Goal: Task Accomplishment & Management: Use online tool/utility

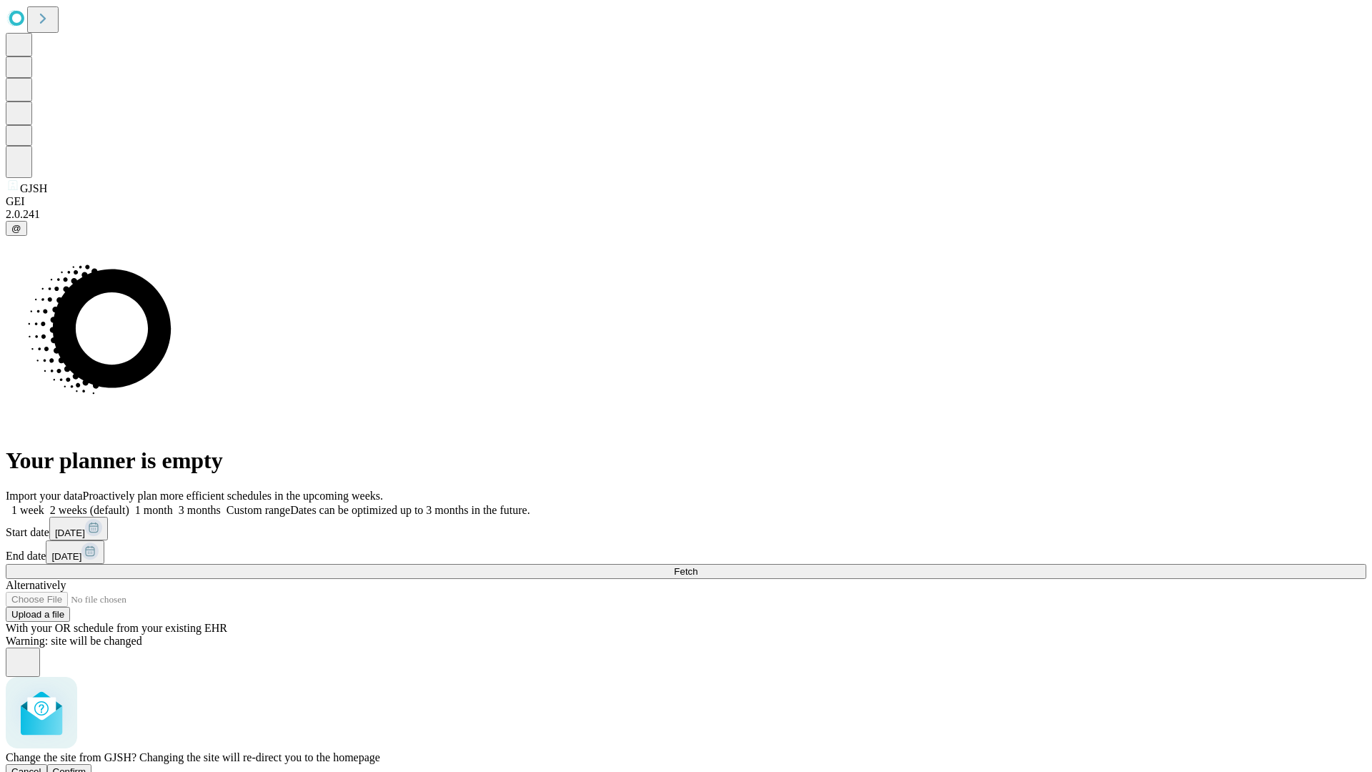
click at [86, 766] on span "Confirm" at bounding box center [70, 771] width 34 height 11
click at [129, 504] on label "2 weeks (default)" at bounding box center [86, 510] width 85 height 12
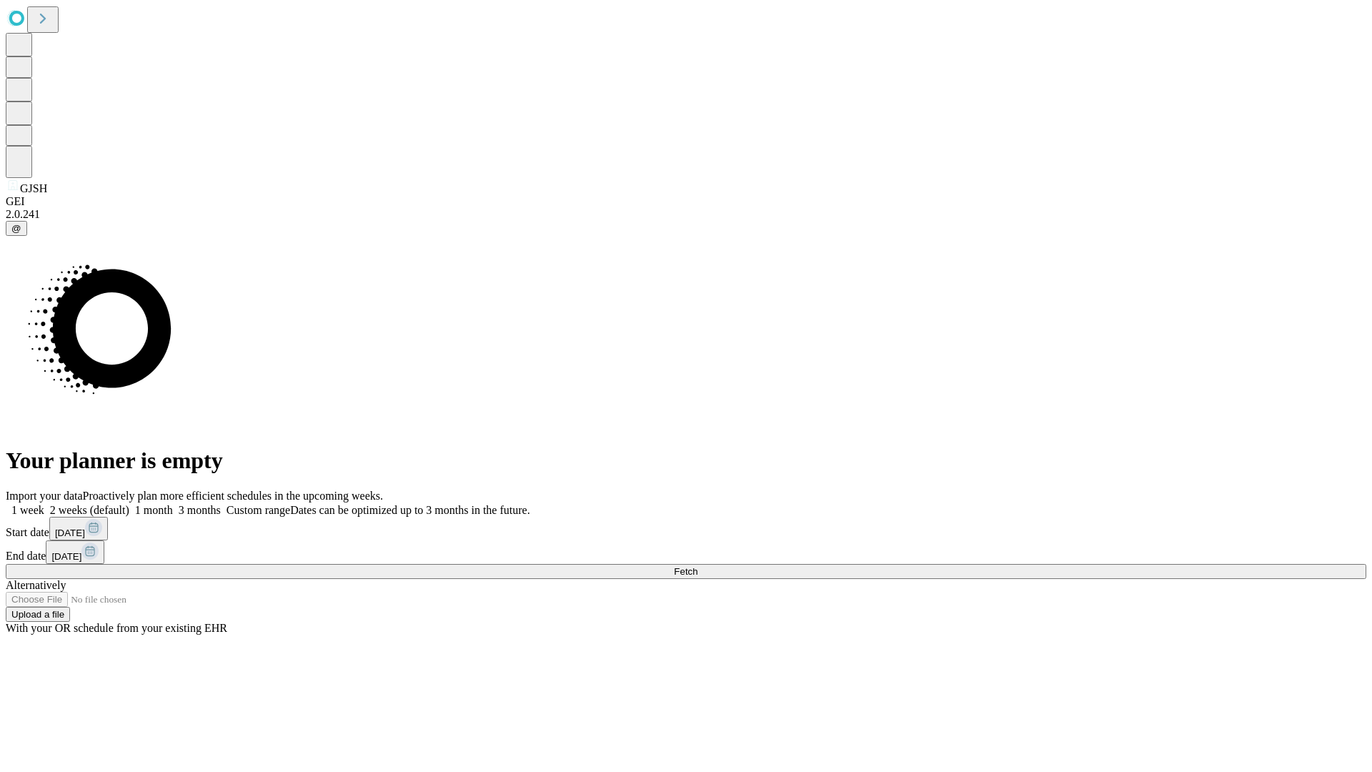
click at [698, 566] on span "Fetch" at bounding box center [686, 571] width 24 height 11
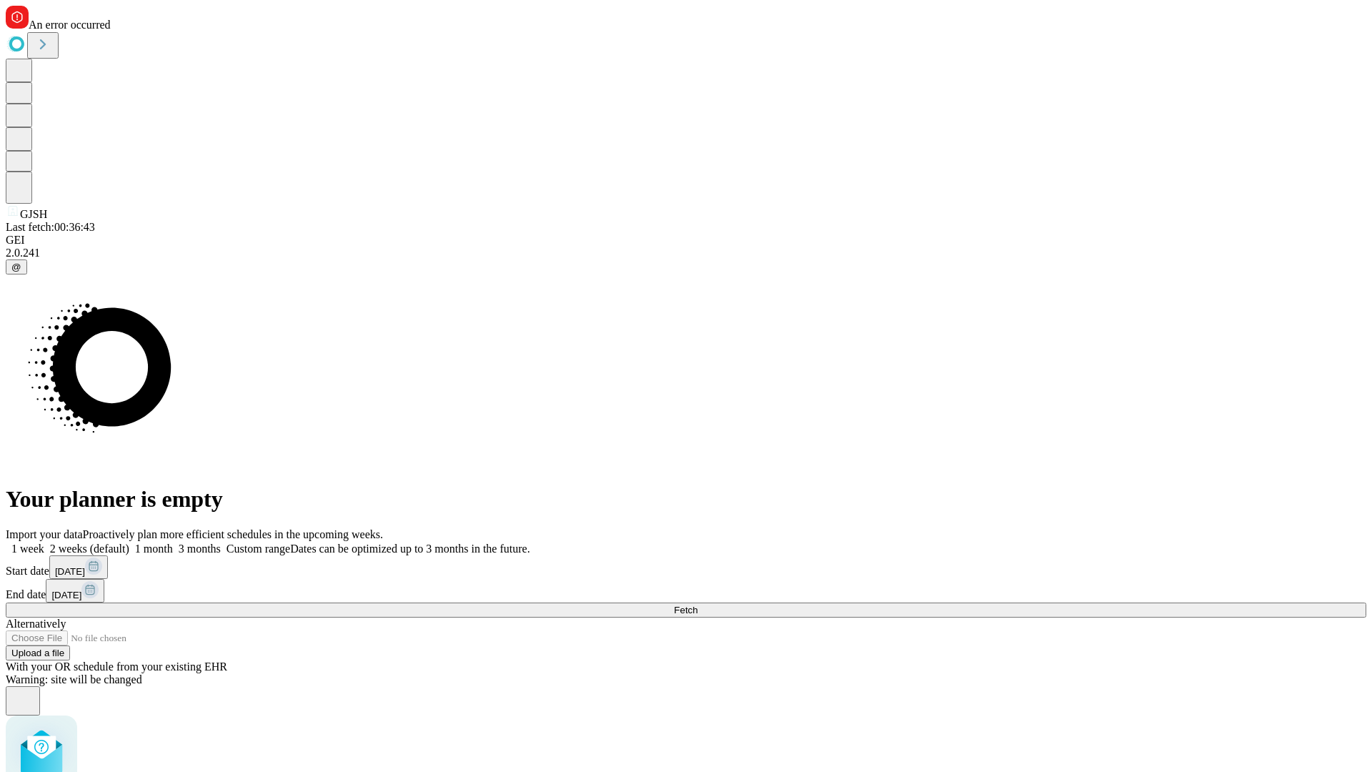
click at [129, 543] on label "2 weeks (default)" at bounding box center [86, 549] width 85 height 12
click at [698, 605] on span "Fetch" at bounding box center [686, 610] width 24 height 11
click at [129, 543] on label "2 weeks (default)" at bounding box center [86, 549] width 85 height 12
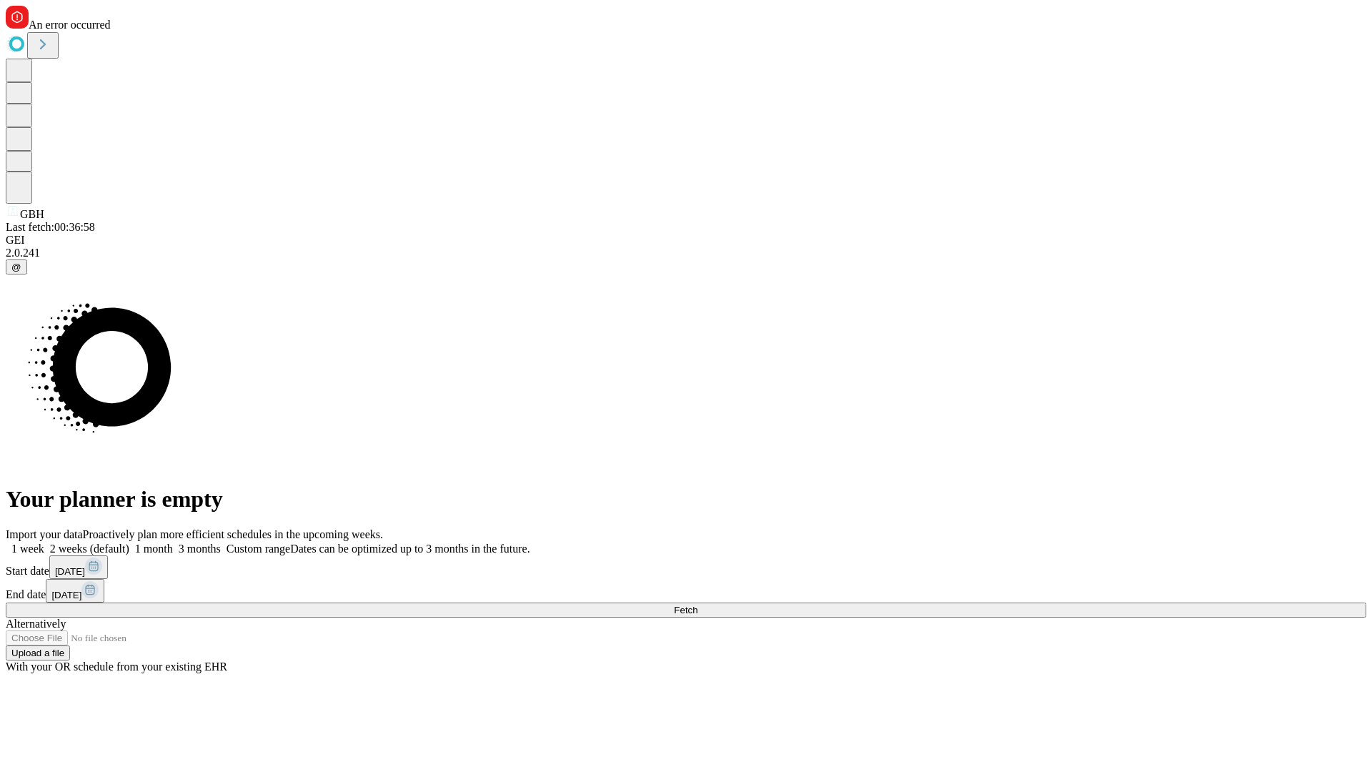
click at [698, 605] on span "Fetch" at bounding box center [686, 610] width 24 height 11
click at [129, 543] on label "2 weeks (default)" at bounding box center [86, 549] width 85 height 12
click at [698, 605] on span "Fetch" at bounding box center [686, 610] width 24 height 11
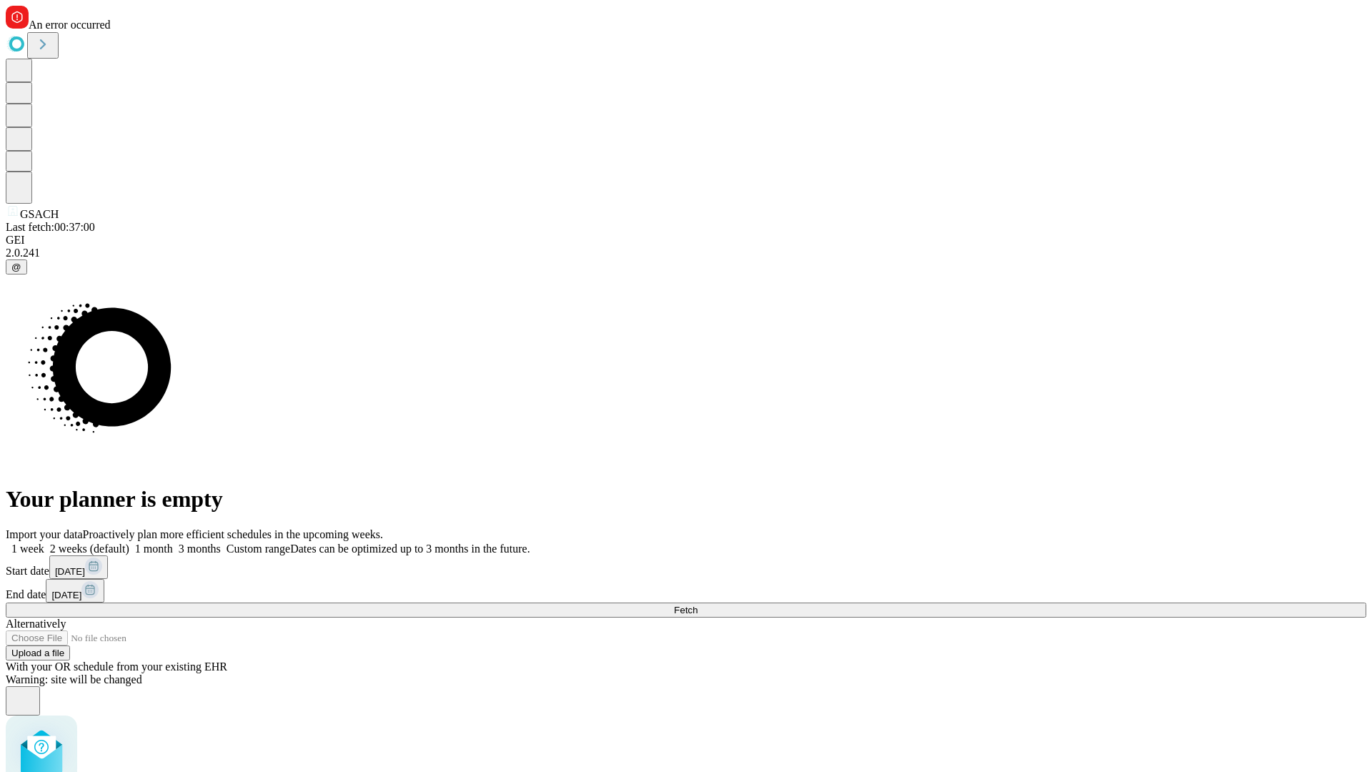
click at [129, 543] on label "2 weeks (default)" at bounding box center [86, 549] width 85 height 12
click at [698, 605] on span "Fetch" at bounding box center [686, 610] width 24 height 11
click at [129, 543] on label "2 weeks (default)" at bounding box center [86, 549] width 85 height 12
click at [698, 605] on span "Fetch" at bounding box center [686, 610] width 24 height 11
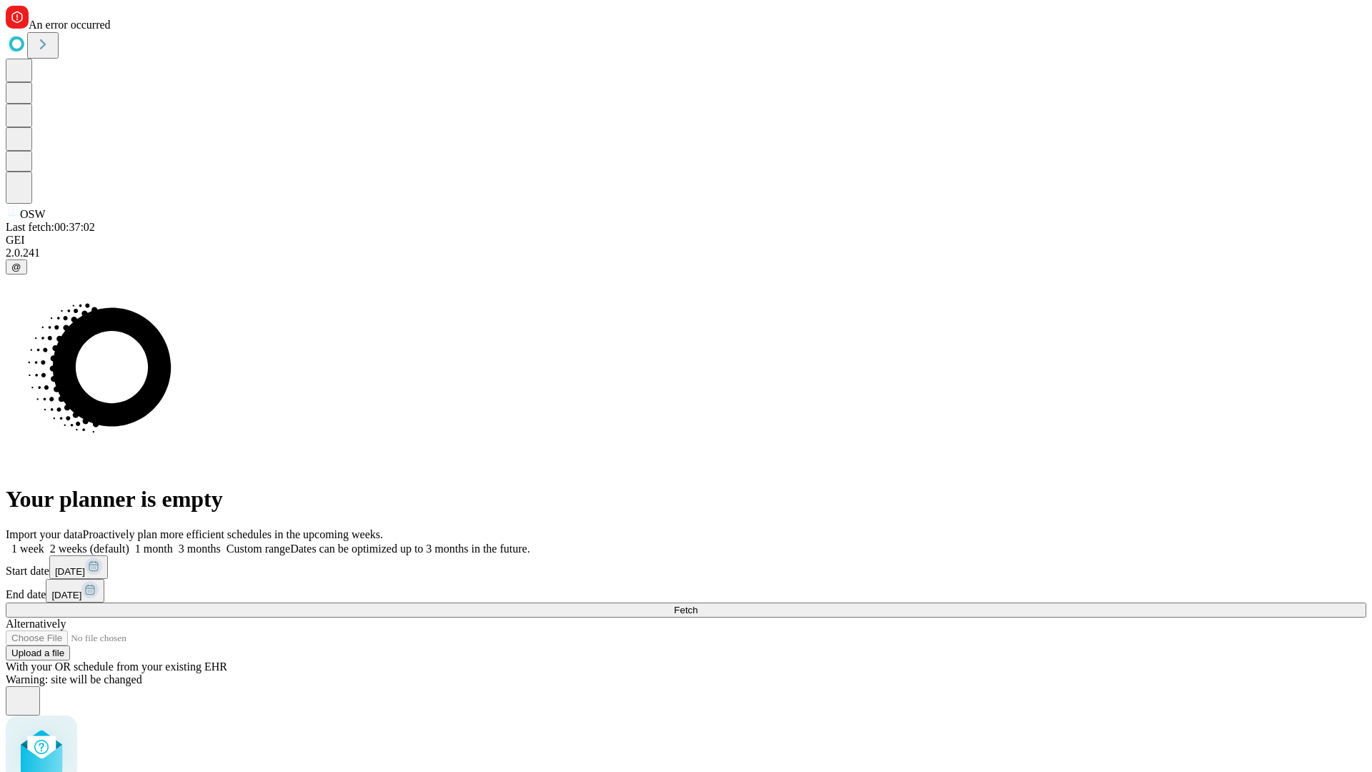
click at [129, 543] on label "2 weeks (default)" at bounding box center [86, 549] width 85 height 12
click at [698, 605] on span "Fetch" at bounding box center [686, 610] width 24 height 11
click at [129, 543] on label "2 weeks (default)" at bounding box center [86, 549] width 85 height 12
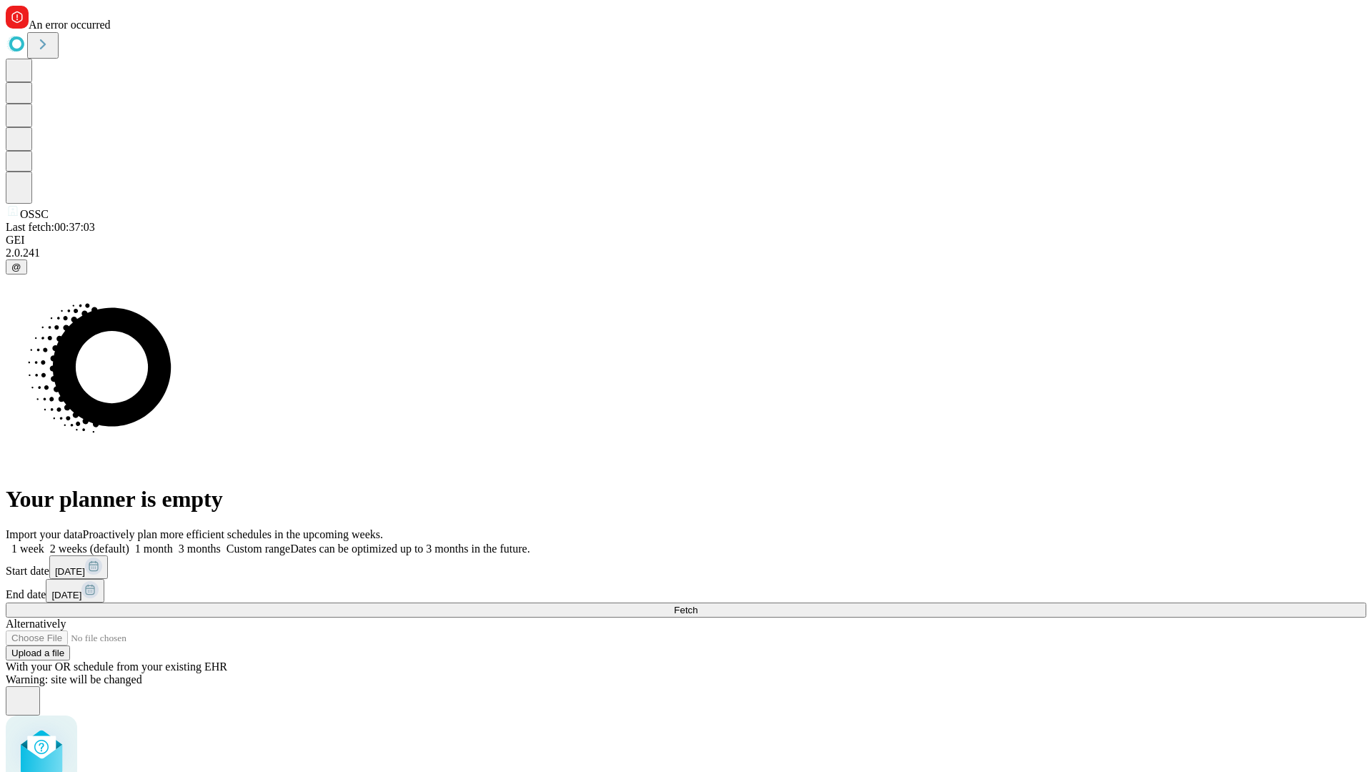
click at [698, 605] on span "Fetch" at bounding box center [686, 610] width 24 height 11
click at [129, 543] on label "2 weeks (default)" at bounding box center [86, 549] width 85 height 12
click at [698, 605] on span "Fetch" at bounding box center [686, 610] width 24 height 11
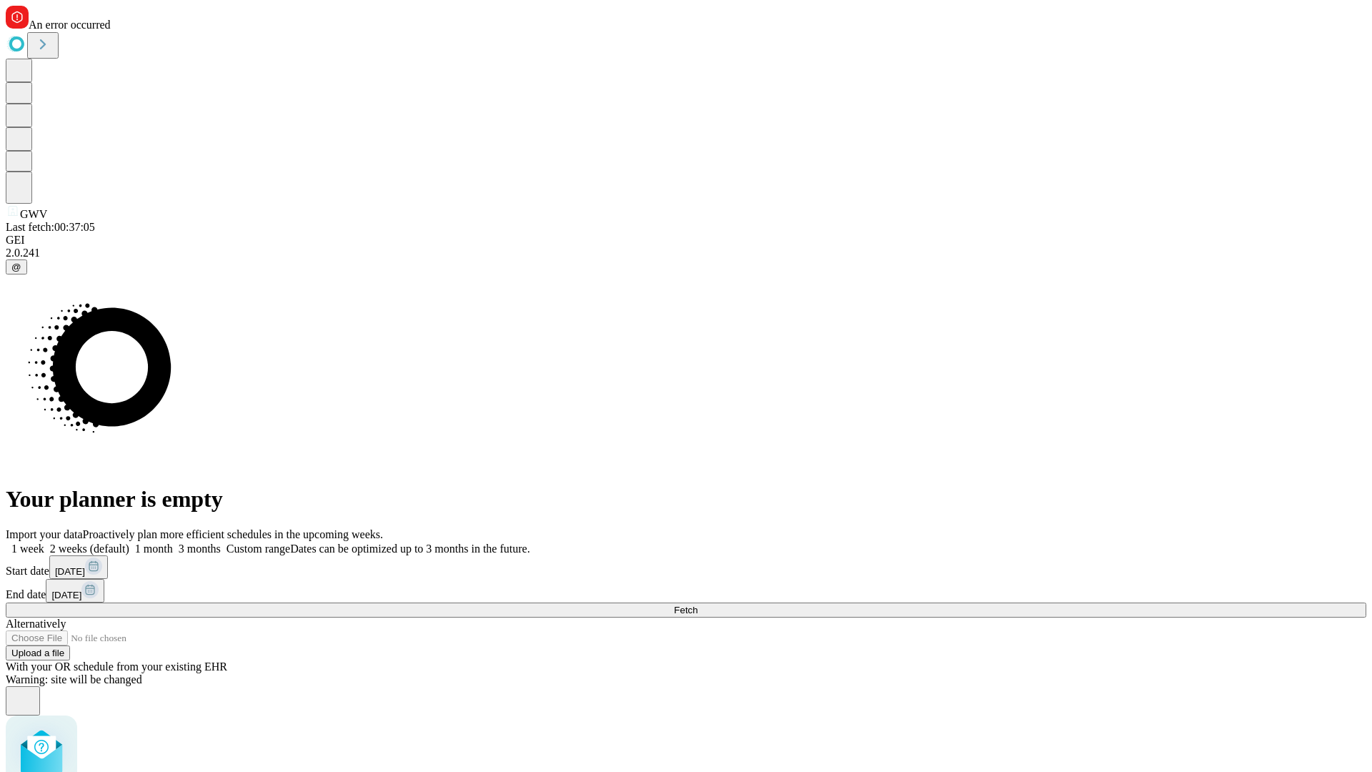
click at [129, 543] on label "2 weeks (default)" at bounding box center [86, 549] width 85 height 12
click at [698, 605] on span "Fetch" at bounding box center [686, 610] width 24 height 11
click at [129, 543] on label "2 weeks (default)" at bounding box center [86, 549] width 85 height 12
click at [698, 605] on span "Fetch" at bounding box center [686, 610] width 24 height 11
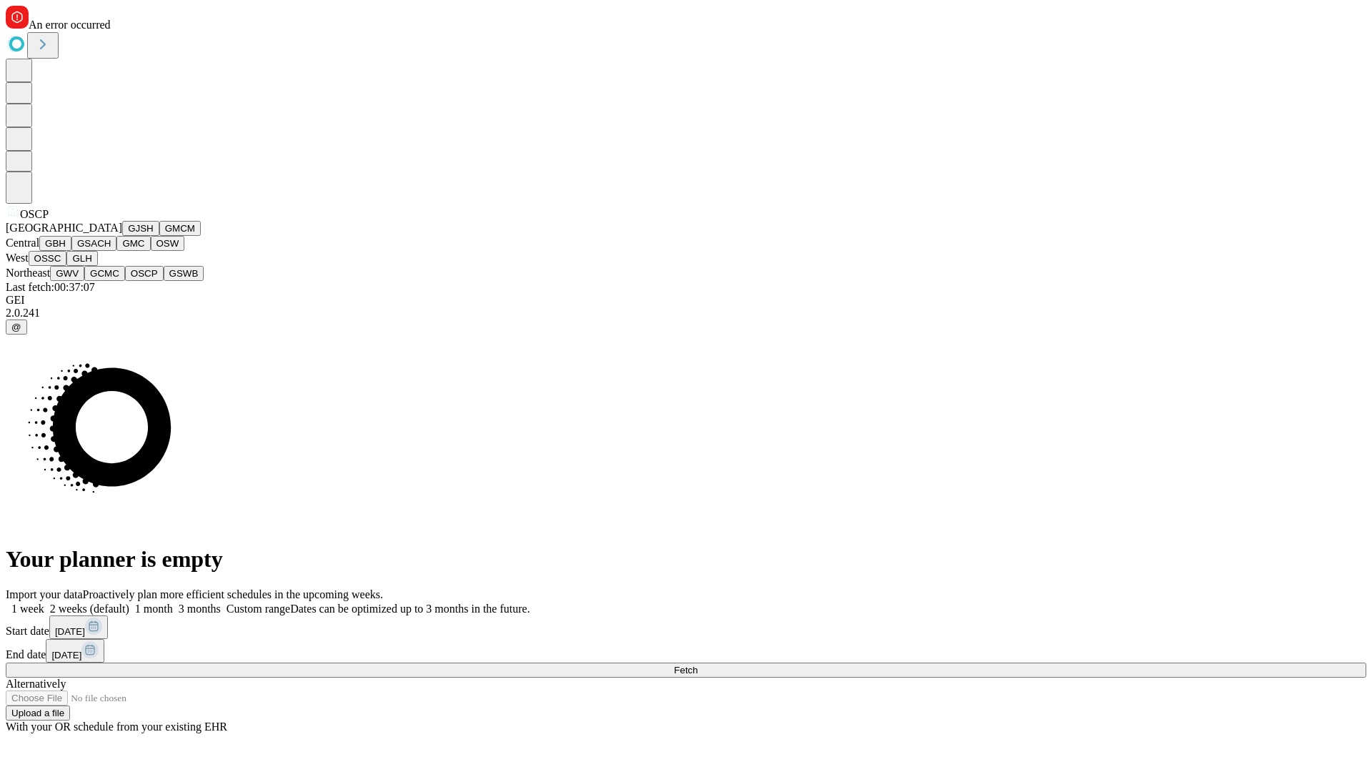
click at [164, 281] on button "GSWB" at bounding box center [184, 273] width 41 height 15
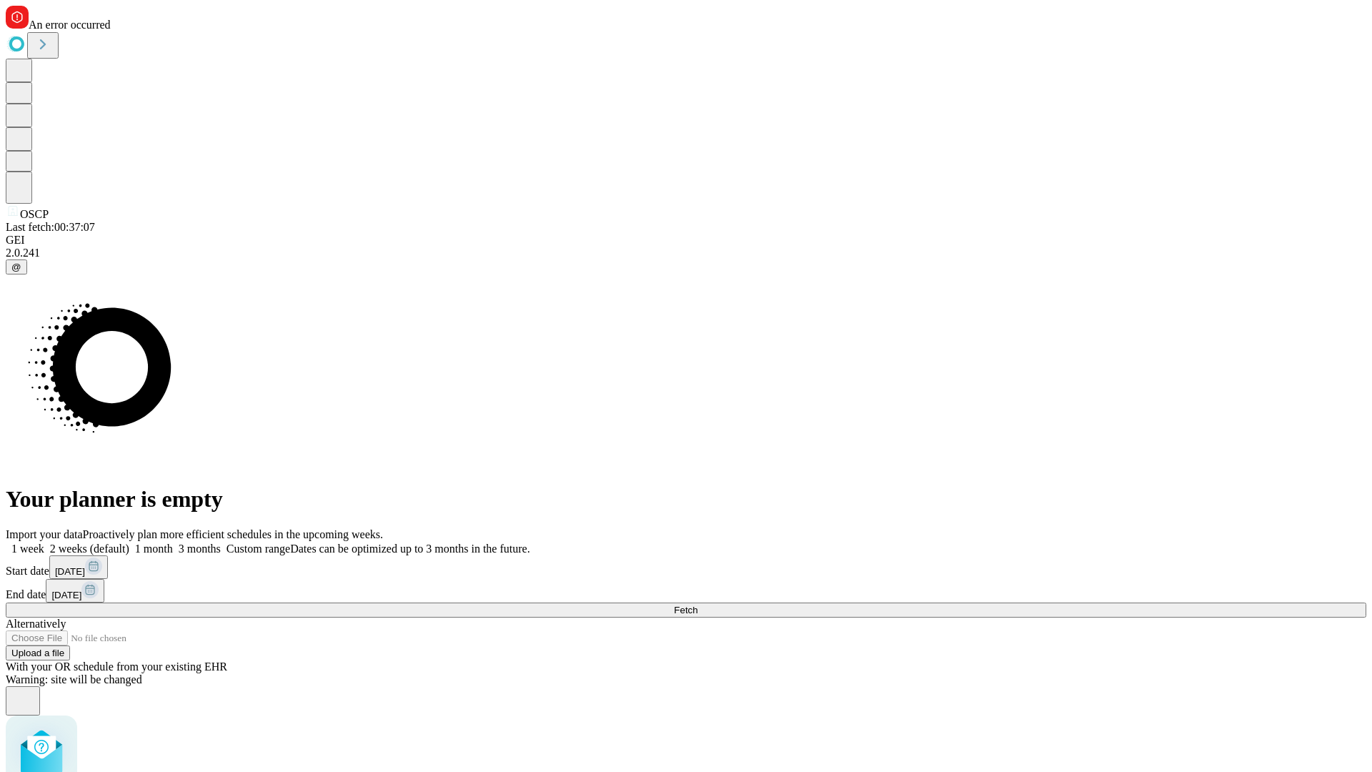
click at [129, 543] on label "2 weeks (default)" at bounding box center [86, 549] width 85 height 12
click at [698, 605] on span "Fetch" at bounding box center [686, 610] width 24 height 11
